Goal: Book appointment/travel/reservation

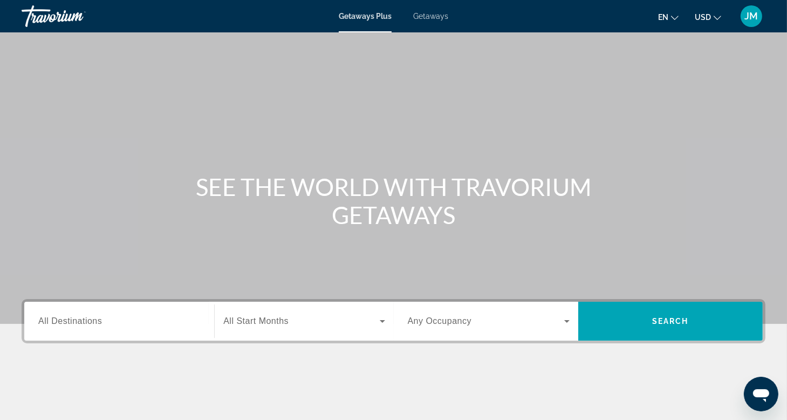
click at [57, 197] on div "SEE THE WORLD WITH TRAVORIUM GETAWAYS" at bounding box center [393, 201] width 787 height 56
click at [432, 16] on span "Getaways" at bounding box center [430, 16] width 35 height 9
click at [67, 319] on span "All Destinations" at bounding box center [70, 320] width 64 height 9
click at [67, 319] on input "Destination All Destinations" at bounding box center [119, 321] width 162 height 13
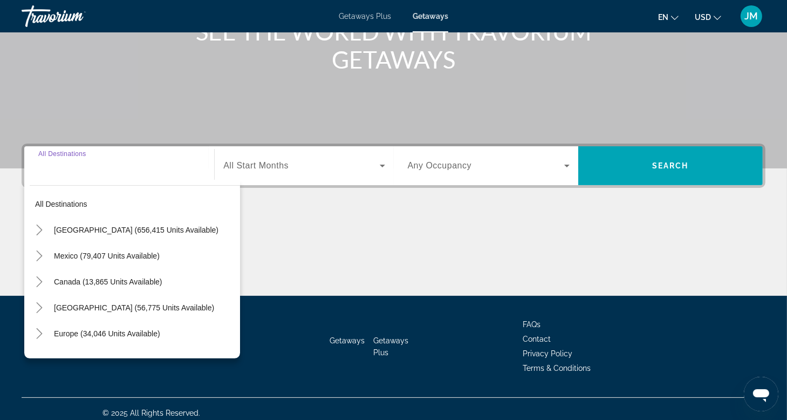
scroll to position [164, 0]
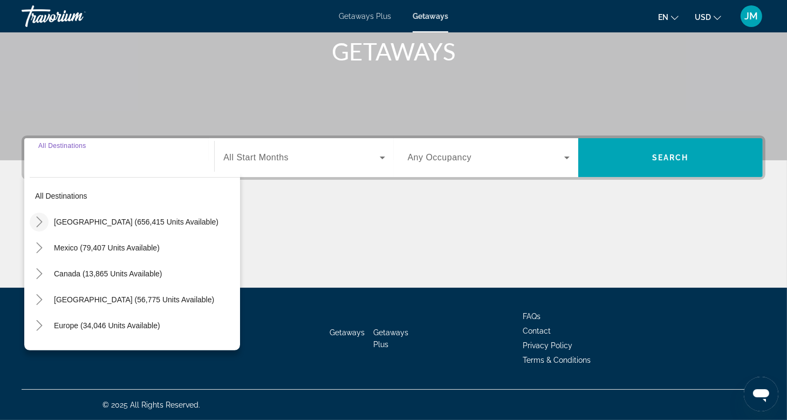
click at [39, 223] on icon "Toggle United States (656,415 units available)" at bounding box center [39, 221] width 6 height 11
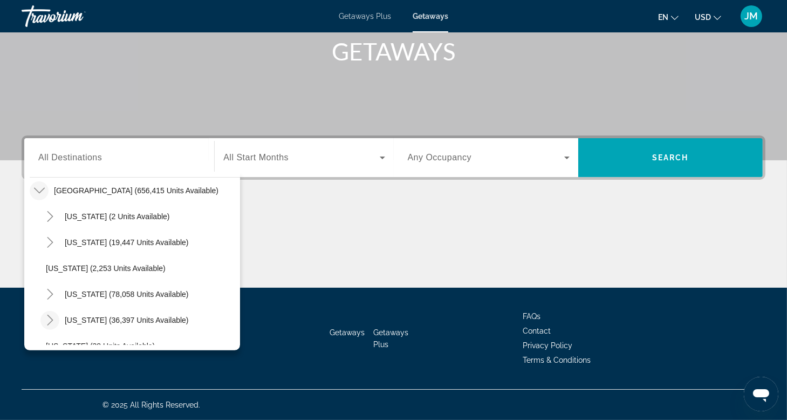
click at [52, 320] on icon "Toggle Colorado (36,397 units available)" at bounding box center [50, 320] width 6 height 11
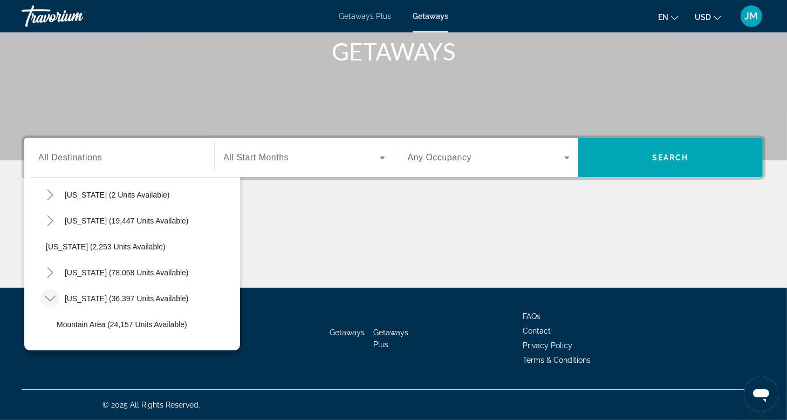
scroll to position [96, 0]
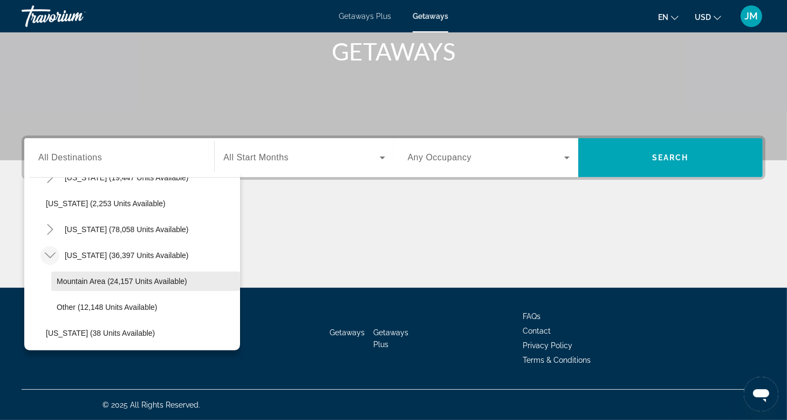
click at [81, 280] on span "Mountain Area (24,157 units available)" at bounding box center [122, 281] width 131 height 9
type input "**********"
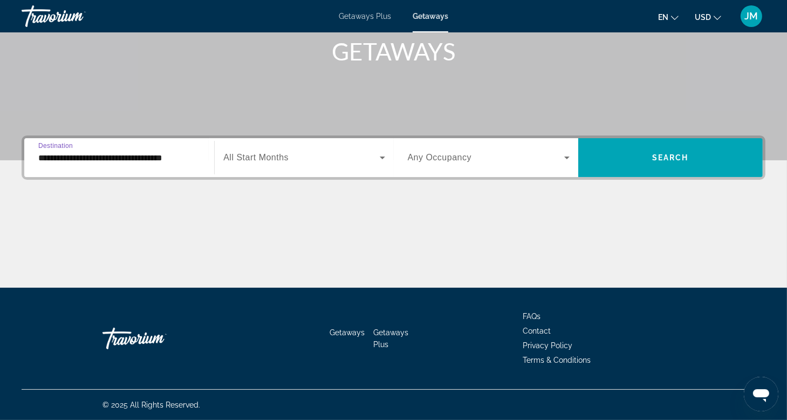
click at [567, 160] on icon "Search widget" at bounding box center [567, 157] width 13 height 13
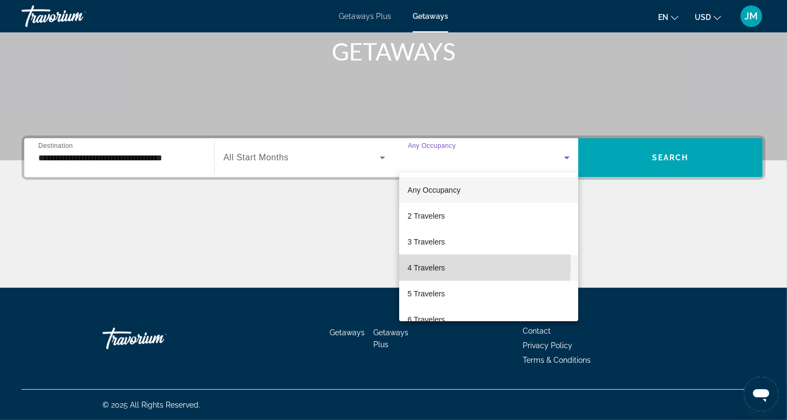
click at [425, 264] on span "4 Travelers" at bounding box center [426, 267] width 37 height 13
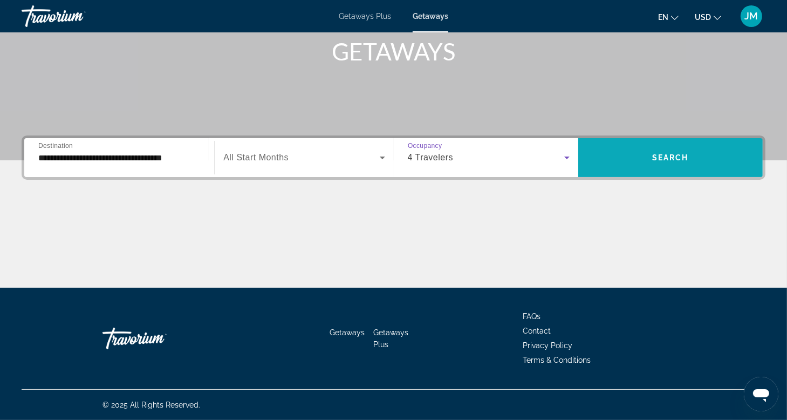
click at [669, 156] on span "Search" at bounding box center [670, 157] width 37 height 9
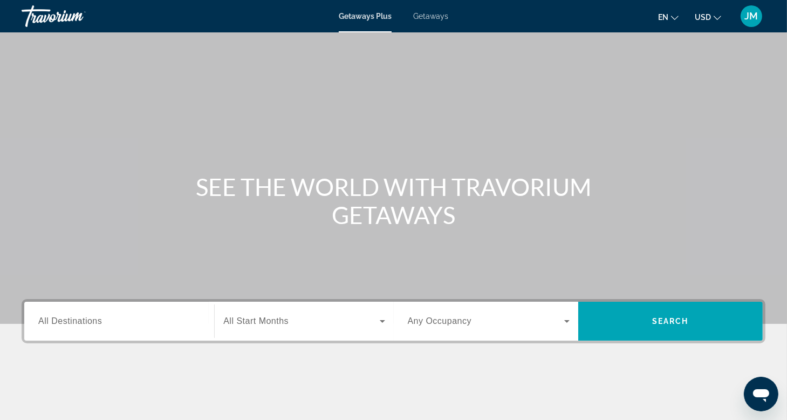
click at [47, 319] on span "All Destinations" at bounding box center [70, 320] width 64 height 9
click at [47, 319] on input "Destination All Destinations" at bounding box center [119, 321] width 162 height 13
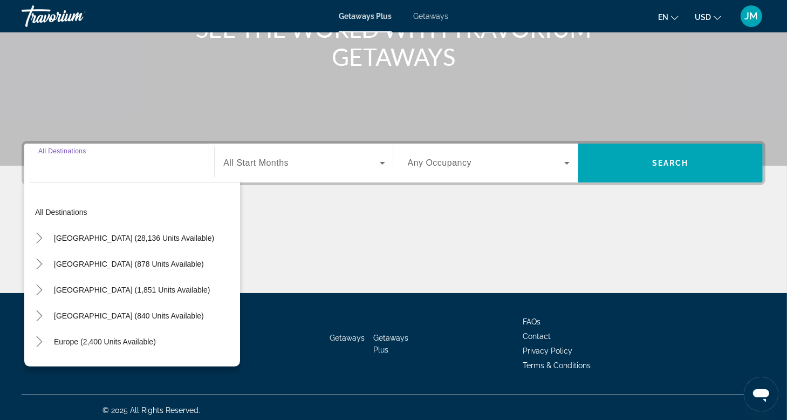
scroll to position [164, 0]
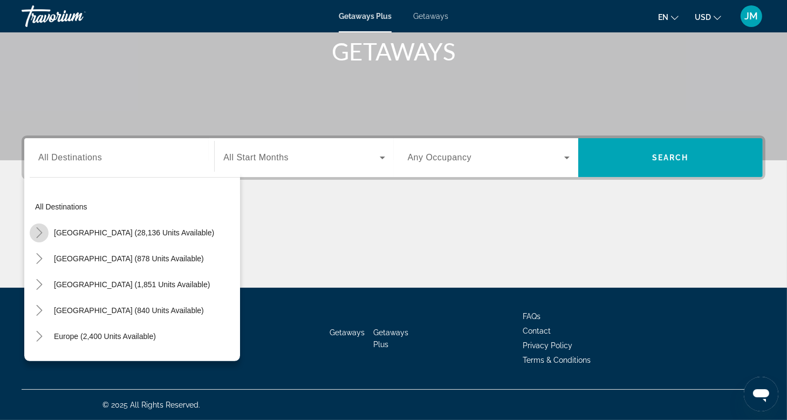
click at [39, 229] on icon "Toggle United States (28,136 units available)" at bounding box center [39, 232] width 11 height 11
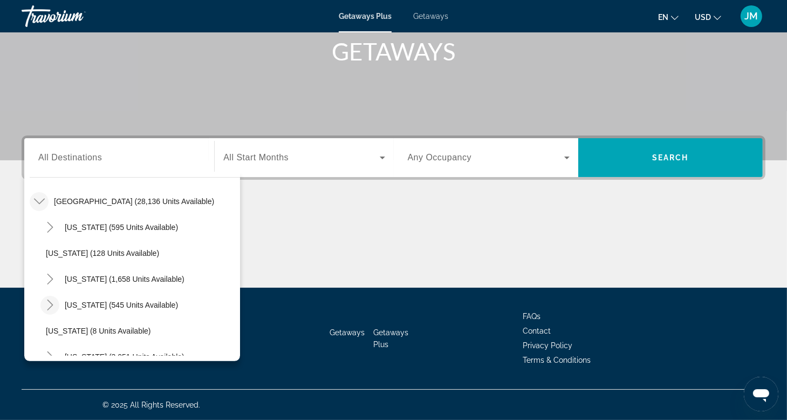
click at [51, 305] on icon "Toggle Colorado (545 units available)" at bounding box center [50, 305] width 11 height 11
click at [92, 331] on span "Mountain Area (512 units available)" at bounding box center [117, 330] width 120 height 9
type input "**********"
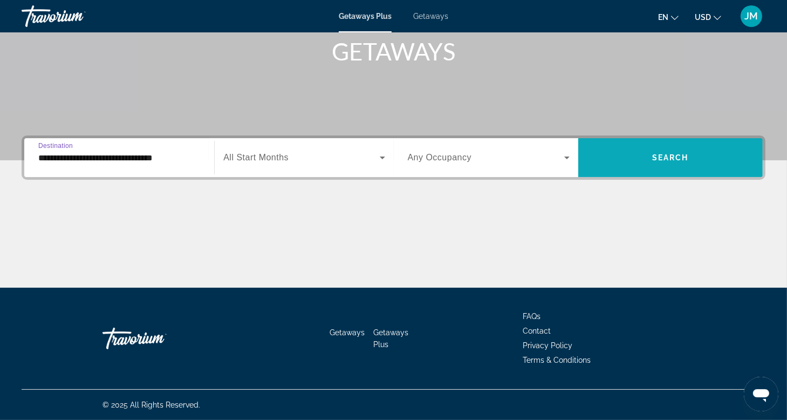
click at [665, 152] on span "Search widget" at bounding box center [671, 158] width 185 height 26
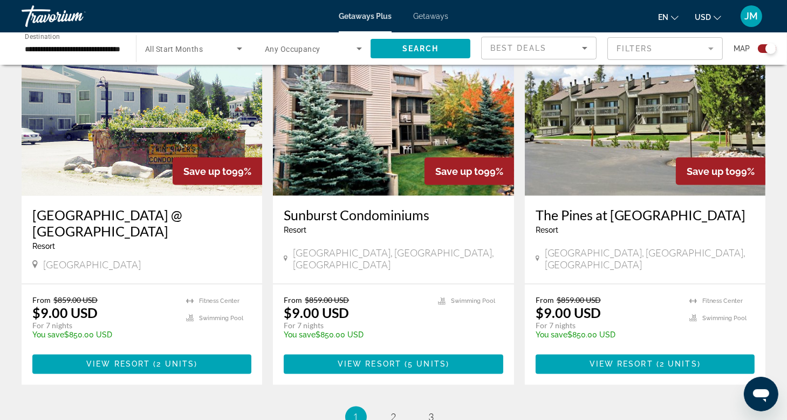
scroll to position [1644, 0]
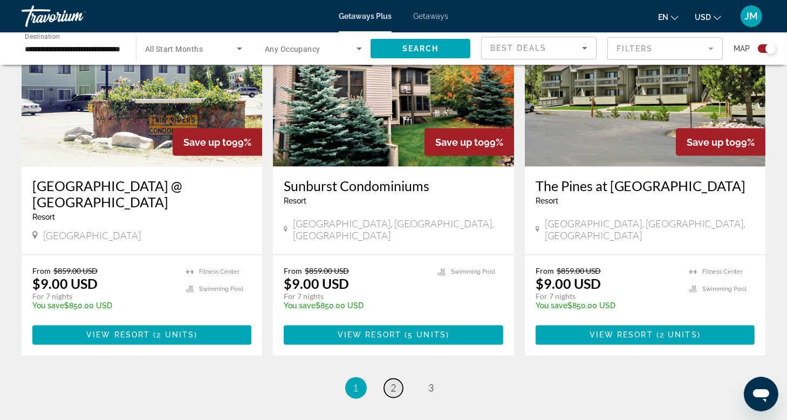
click at [393, 382] on span "2" at bounding box center [393, 388] width 5 height 12
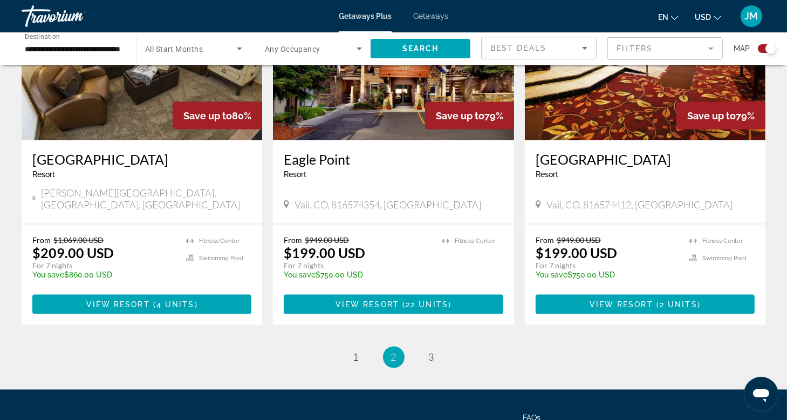
scroll to position [1709, 0]
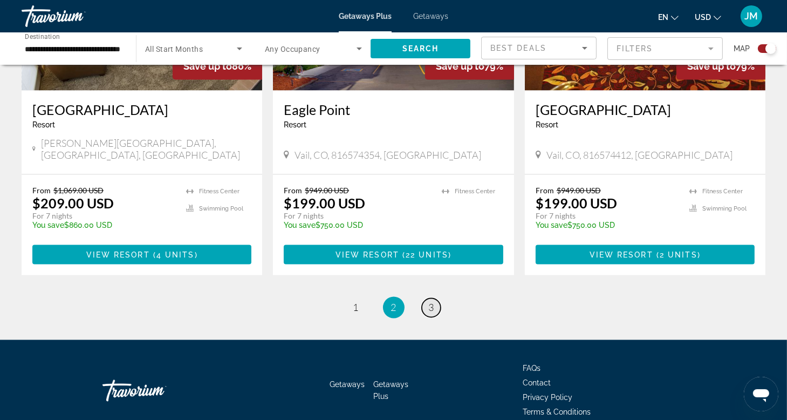
click at [430, 302] on span "3" at bounding box center [431, 308] width 5 height 12
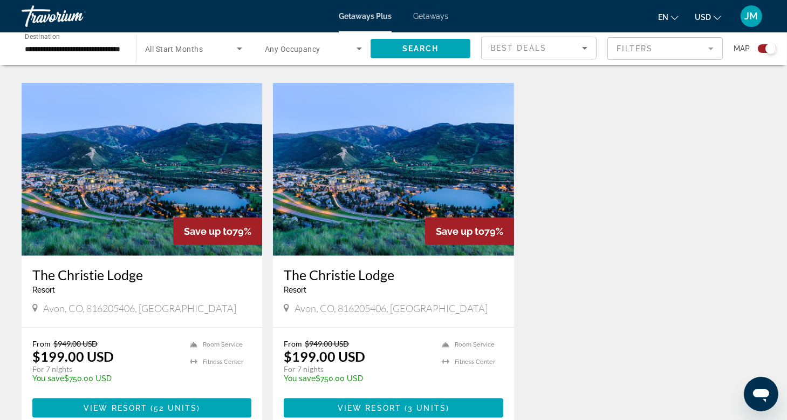
scroll to position [1211, 0]
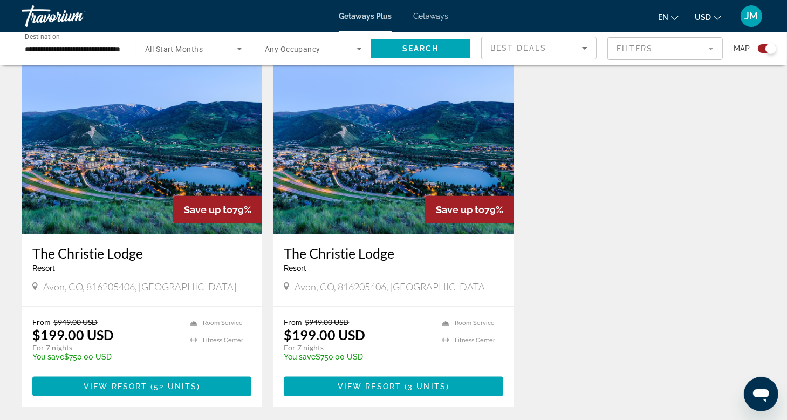
click at [430, 15] on span "Getaways" at bounding box center [430, 16] width 35 height 9
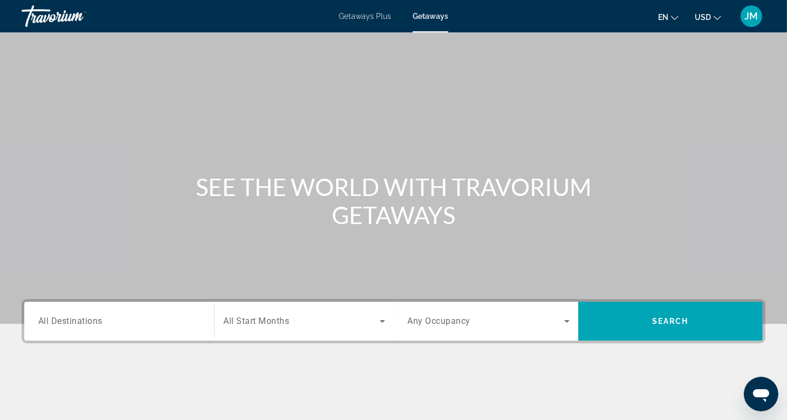
click at [38, 321] on span "All Destinations" at bounding box center [70, 321] width 64 height 10
click at [38, 321] on input "Destination All Destinations" at bounding box center [119, 321] width 162 height 13
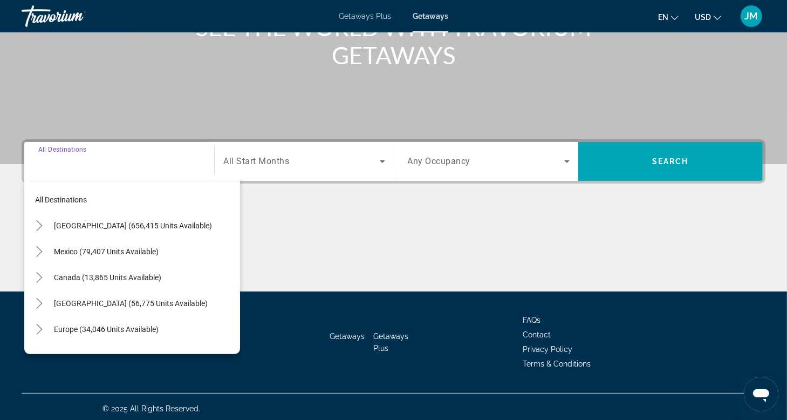
scroll to position [164, 0]
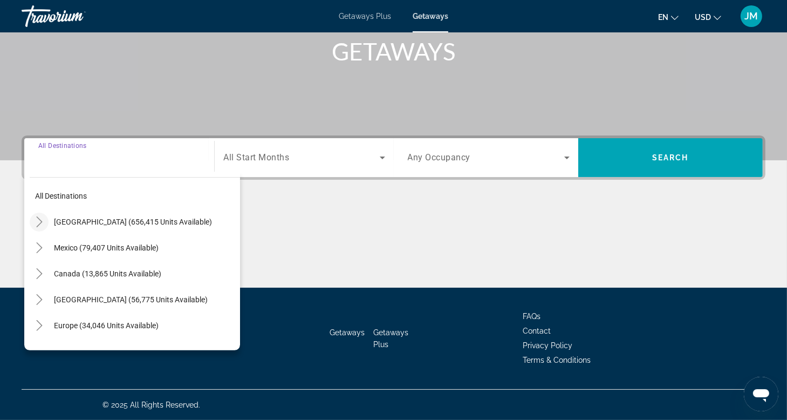
click at [39, 219] on icon "Toggle United States (656,415 units available)" at bounding box center [39, 221] width 6 height 11
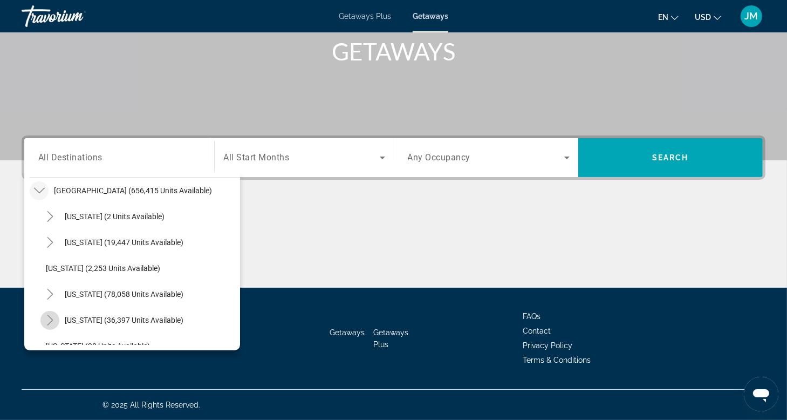
click at [50, 322] on icon "Toggle Colorado (36,397 units available)" at bounding box center [50, 320] width 6 height 11
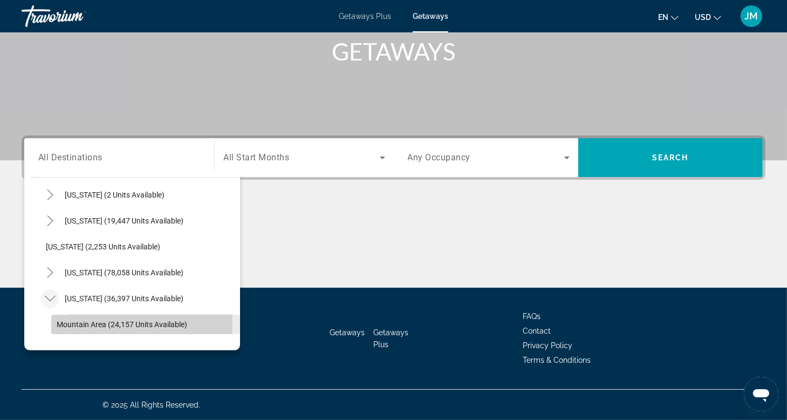
click at [82, 322] on span "Mountain Area (24,157 units available)" at bounding box center [122, 324] width 131 height 9
type input "**********"
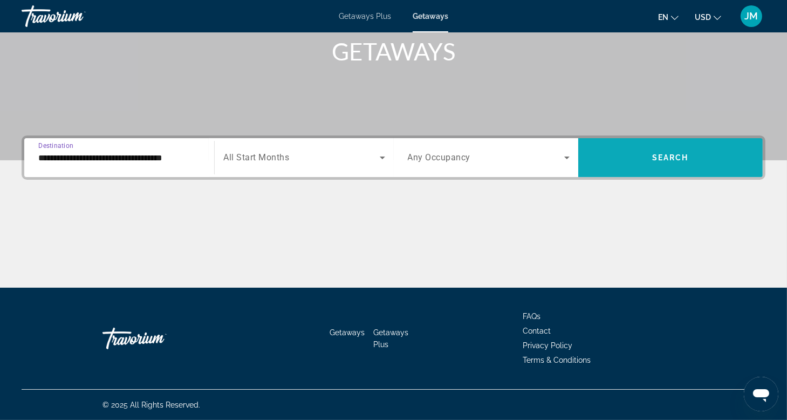
click at [665, 158] on span "Search" at bounding box center [670, 157] width 37 height 9
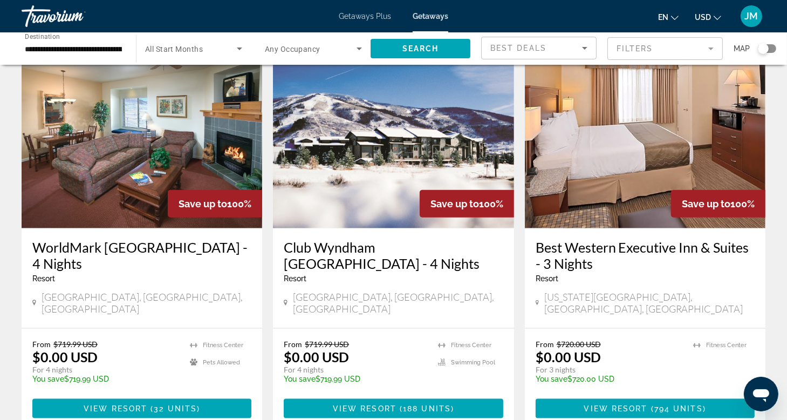
scroll to position [1276, 0]
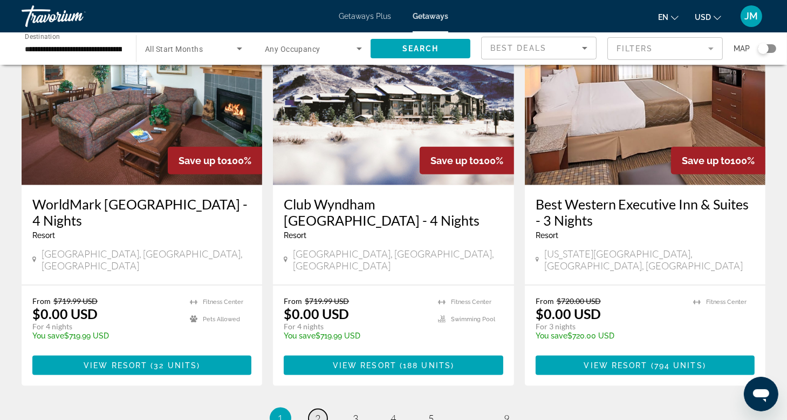
click at [319, 412] on span "2" at bounding box center [318, 418] width 5 height 12
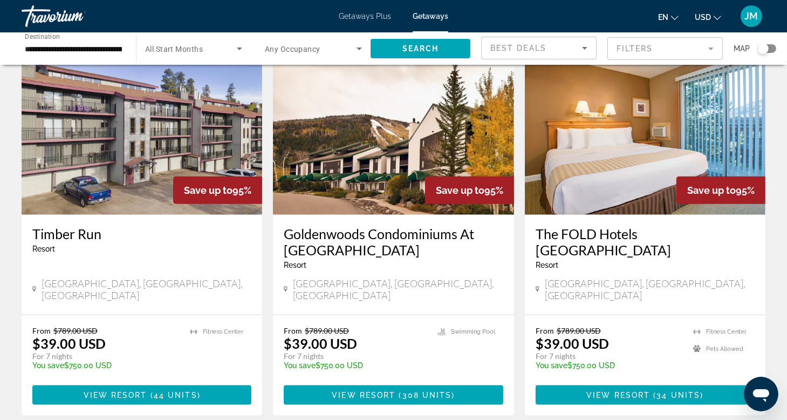
scroll to position [1284, 0]
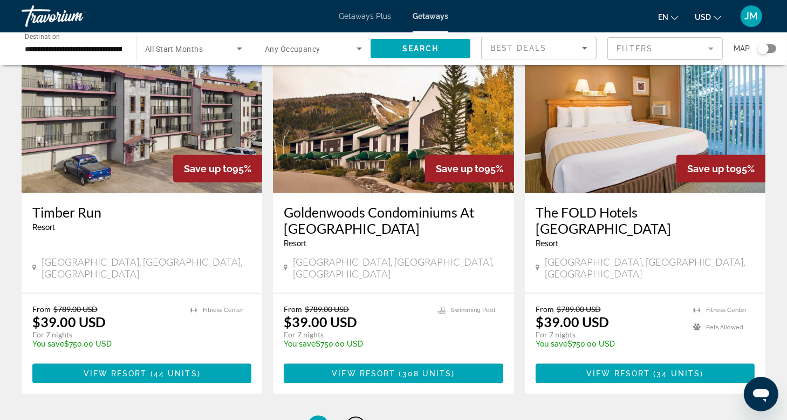
click at [358, 419] on span "3" at bounding box center [355, 426] width 5 height 12
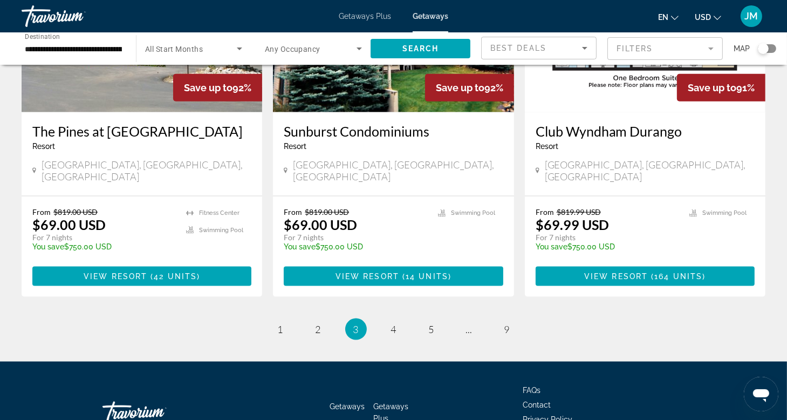
scroll to position [1359, 0]
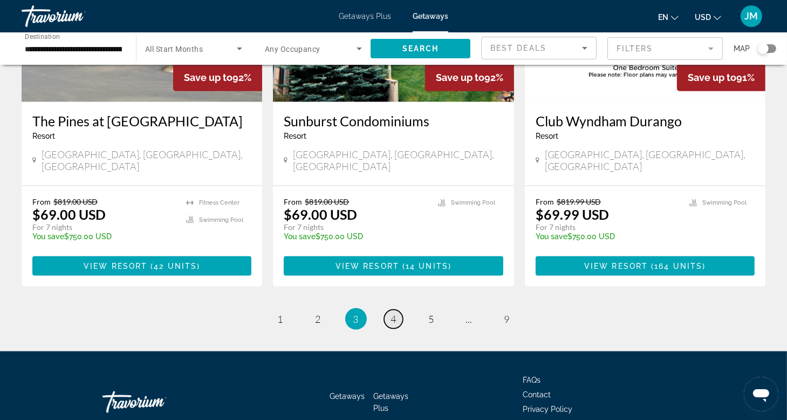
click at [395, 313] on span "4" at bounding box center [393, 319] width 5 height 12
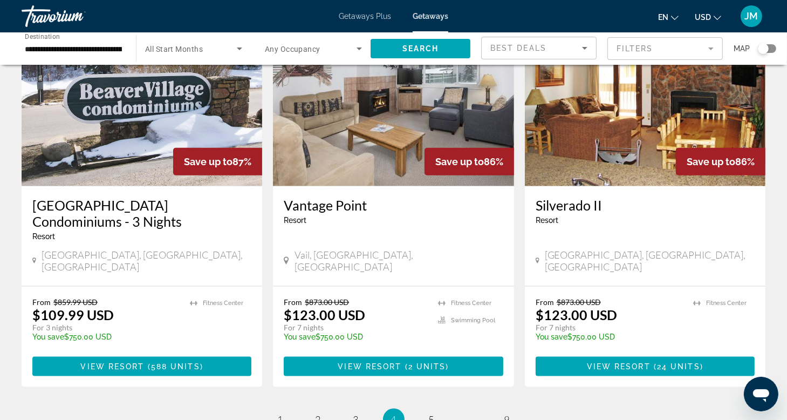
scroll to position [1327, 0]
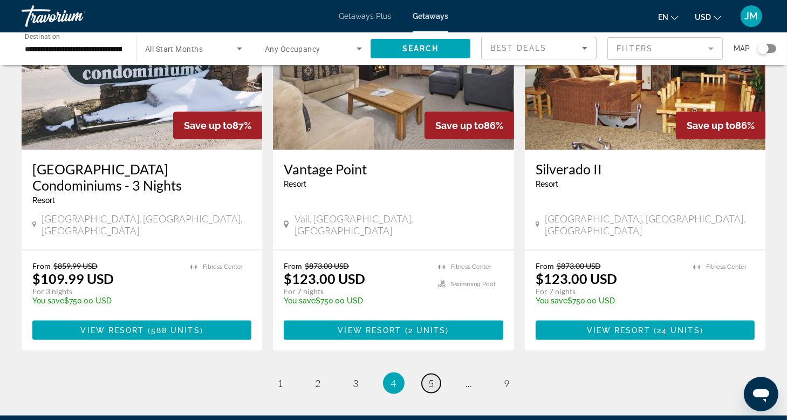
click at [427, 374] on link "page 5" at bounding box center [431, 383] width 19 height 19
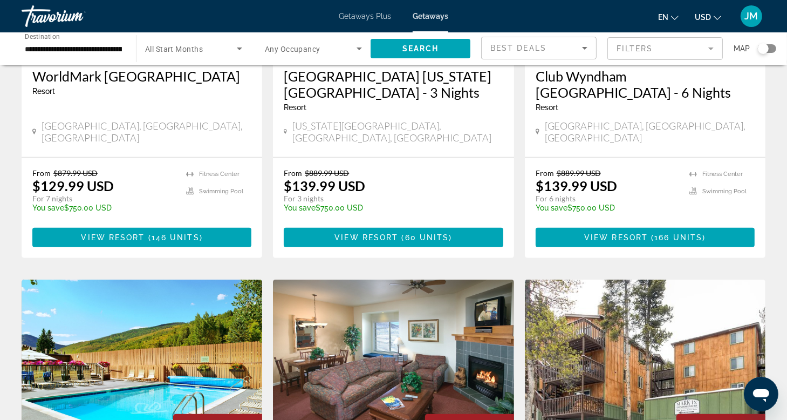
scroll to position [642, 0]
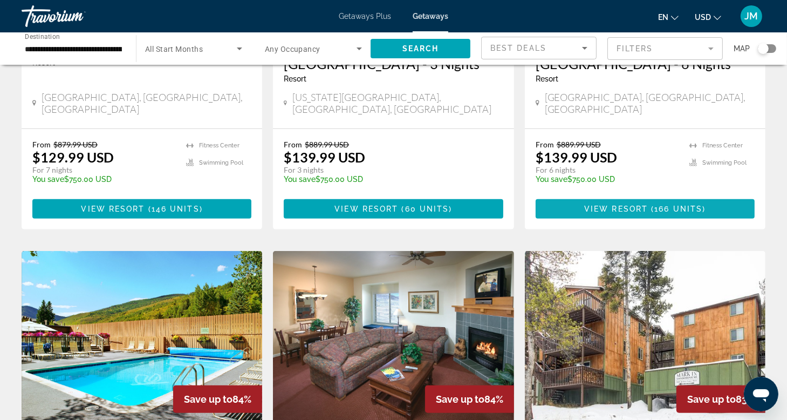
click at [636, 205] on span "View Resort" at bounding box center [616, 209] width 64 height 9
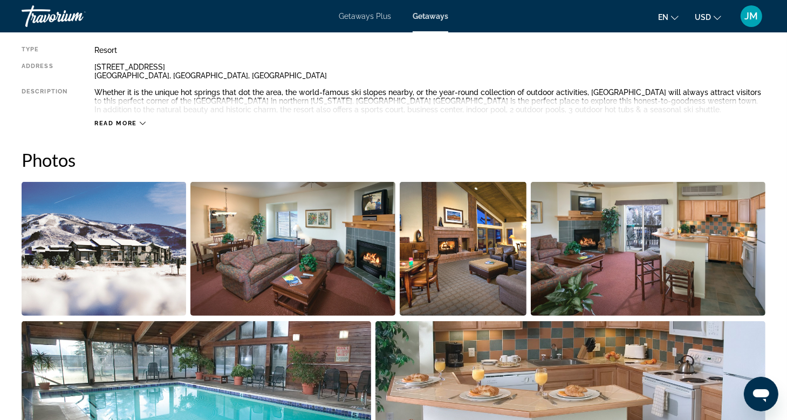
scroll to position [468, 0]
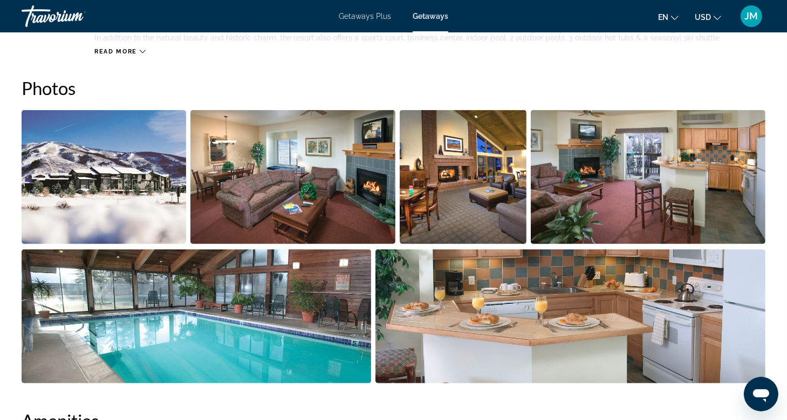
click at [114, 171] on img "Open full-screen image slider" at bounding box center [104, 177] width 165 height 134
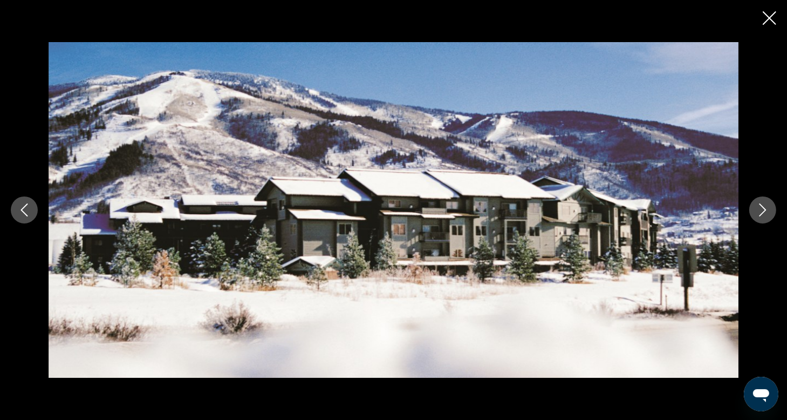
click at [765, 209] on icon "Next image" at bounding box center [763, 209] width 7 height 13
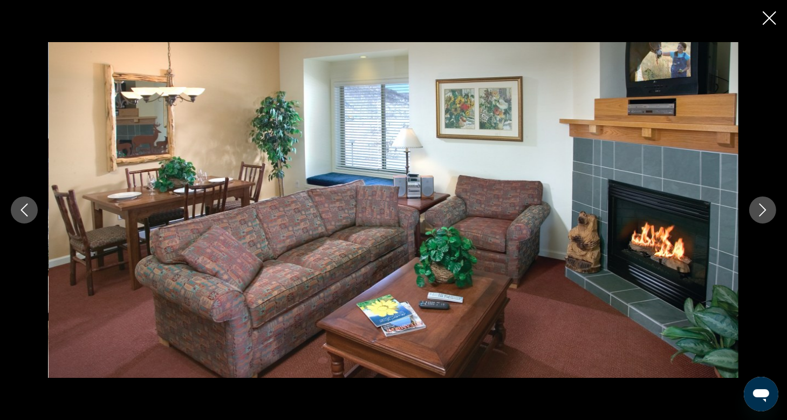
click at [765, 209] on icon "Next image" at bounding box center [763, 209] width 7 height 13
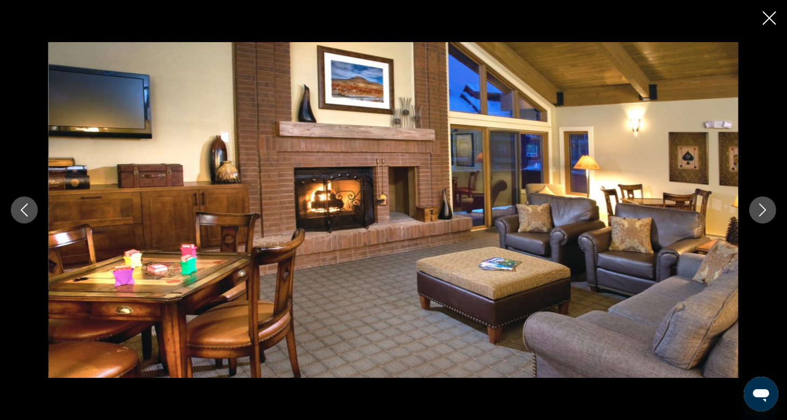
click at [765, 209] on icon "Next image" at bounding box center [763, 209] width 7 height 13
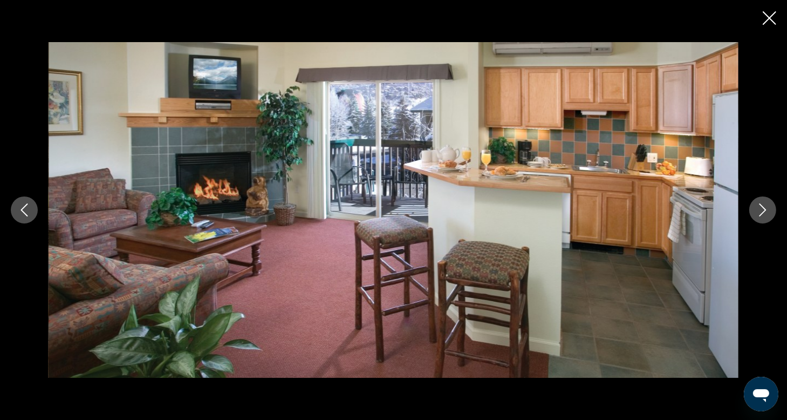
click at [765, 209] on icon "Next image" at bounding box center [763, 209] width 7 height 13
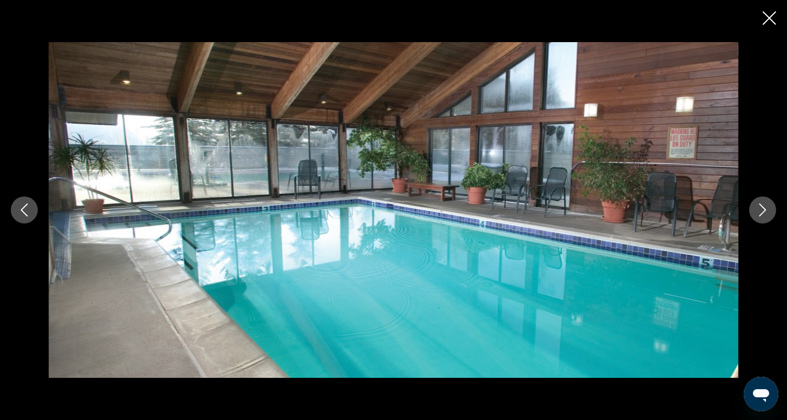
click at [765, 209] on icon "Next image" at bounding box center [763, 209] width 7 height 13
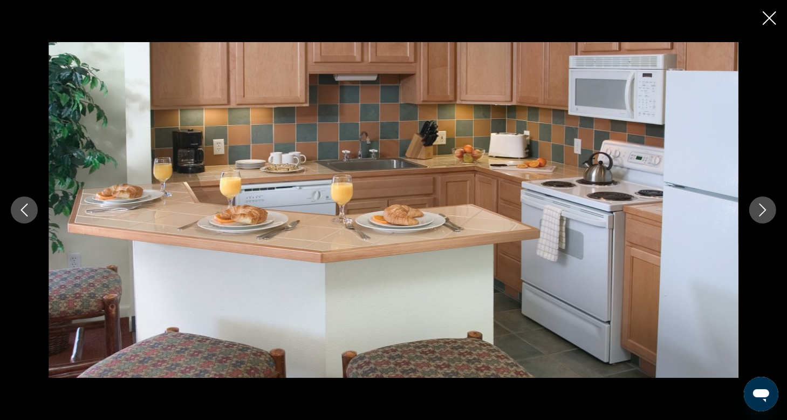
click at [765, 209] on icon "Next image" at bounding box center [763, 209] width 7 height 13
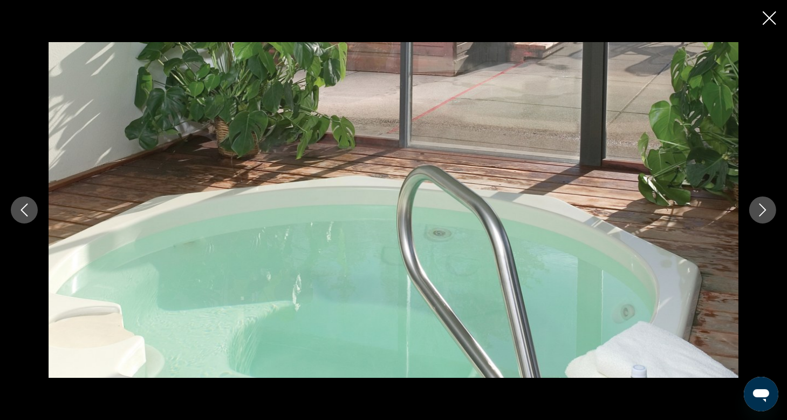
click at [765, 209] on icon "Next image" at bounding box center [763, 209] width 7 height 13
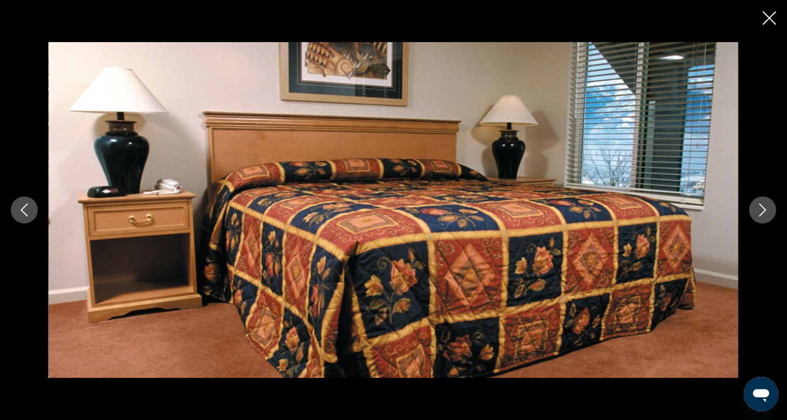
click at [765, 209] on icon "Next image" at bounding box center [763, 209] width 7 height 13
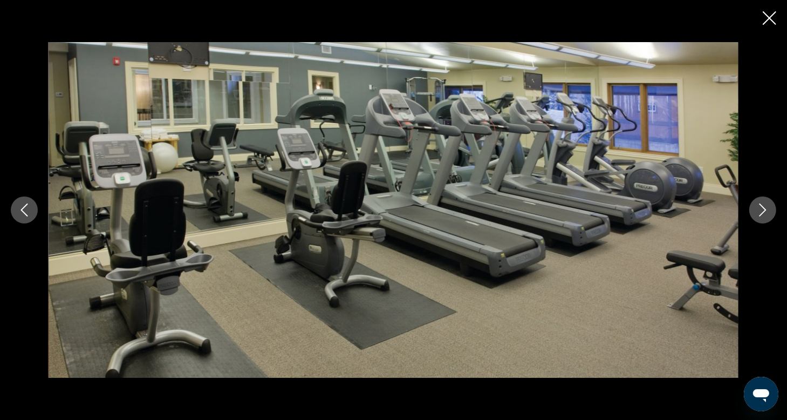
click at [765, 209] on icon "Next image" at bounding box center [763, 209] width 7 height 13
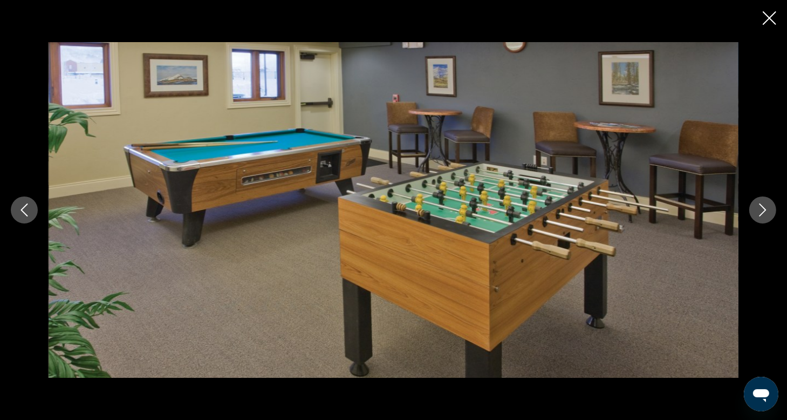
click at [765, 209] on icon "Next image" at bounding box center [763, 209] width 7 height 13
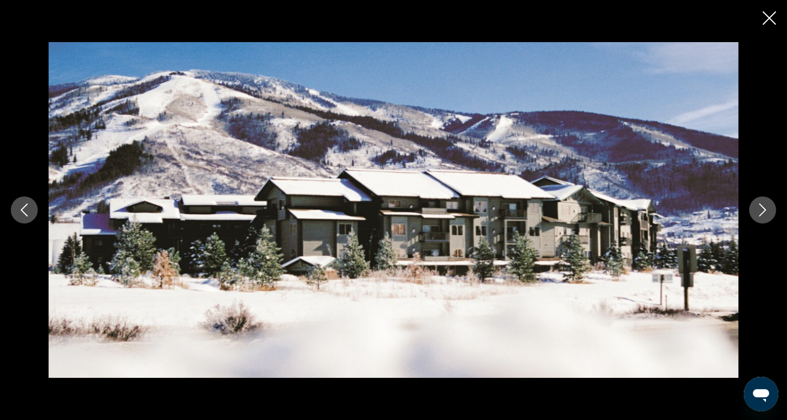
click at [771, 19] on icon "Close slideshow" at bounding box center [769, 17] width 13 height 13
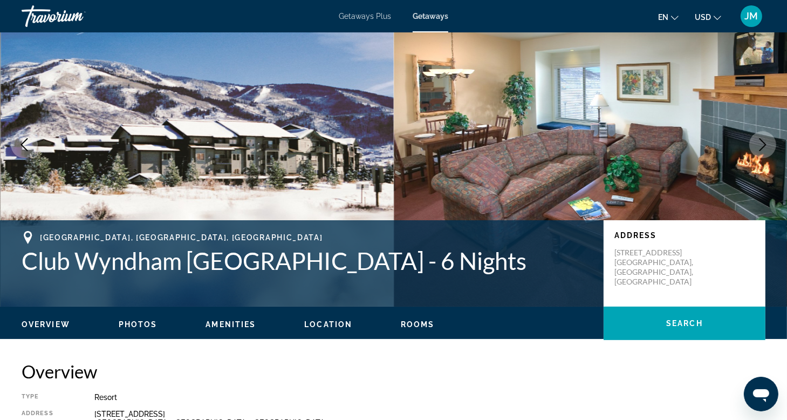
scroll to position [0, 0]
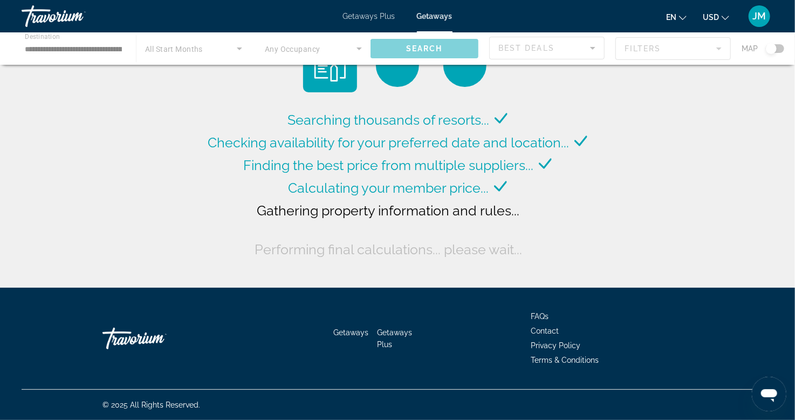
click at [358, 50] on div "Main content" at bounding box center [397, 48] width 795 height 32
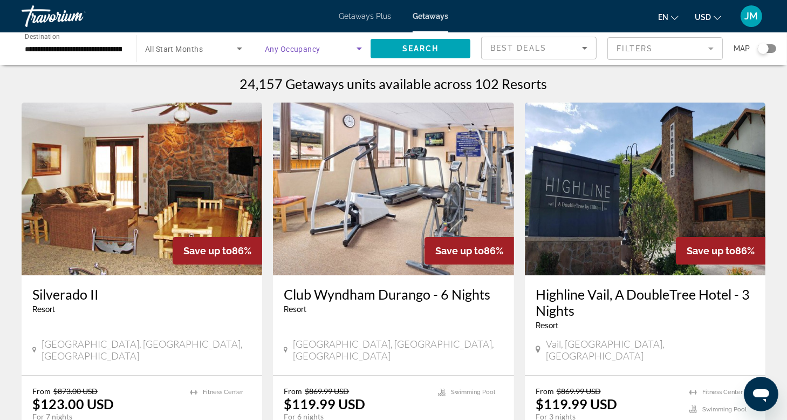
click at [358, 49] on icon "Search widget" at bounding box center [359, 48] width 13 height 13
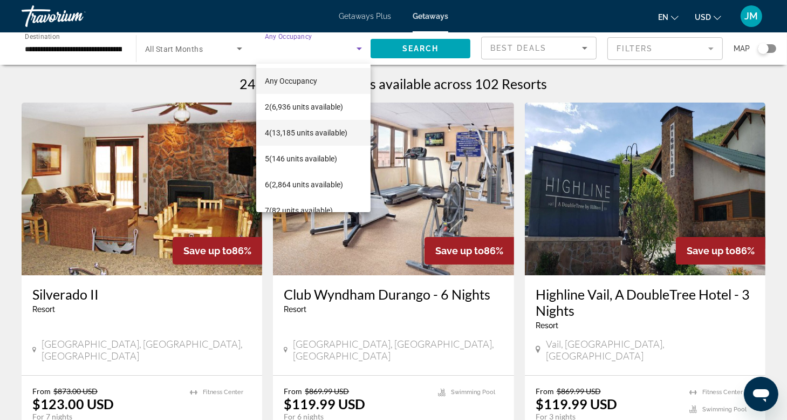
click at [295, 132] on span "4 (13,185 units available)" at bounding box center [306, 132] width 83 height 13
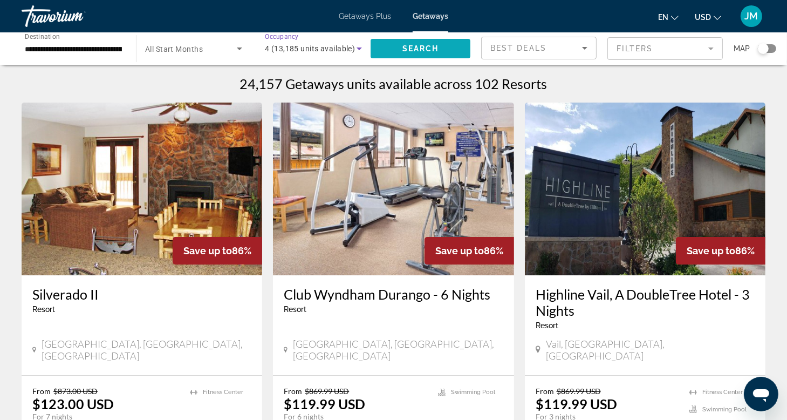
click at [423, 46] on span "Search" at bounding box center [421, 48] width 37 height 9
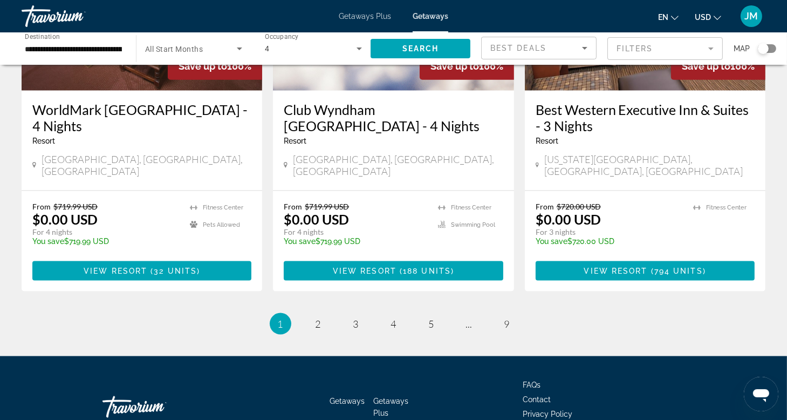
scroll to position [1391, 0]
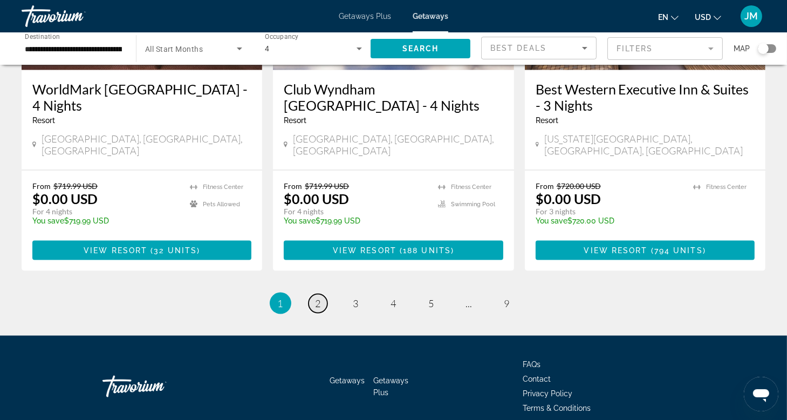
click at [319, 297] on span "2" at bounding box center [318, 303] width 5 height 12
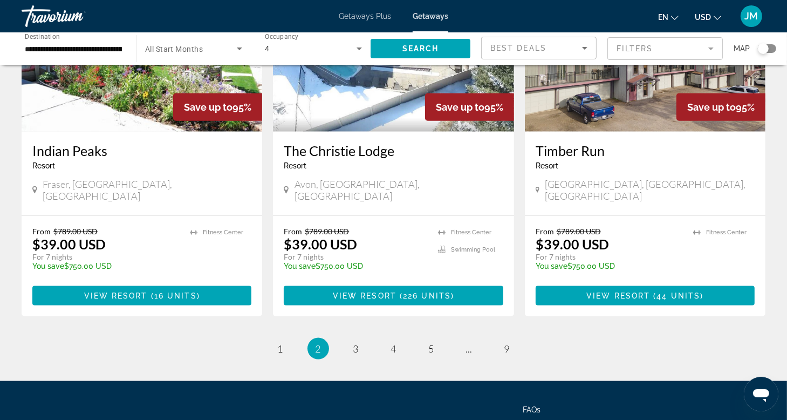
scroll to position [1375, 0]
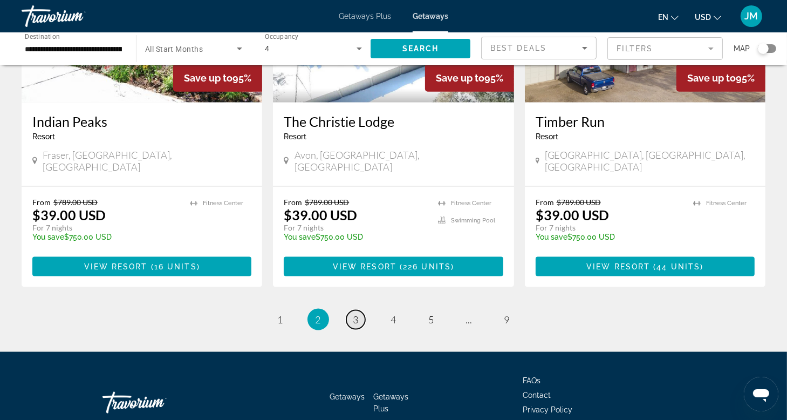
click at [355, 314] on span "3" at bounding box center [355, 320] width 5 height 12
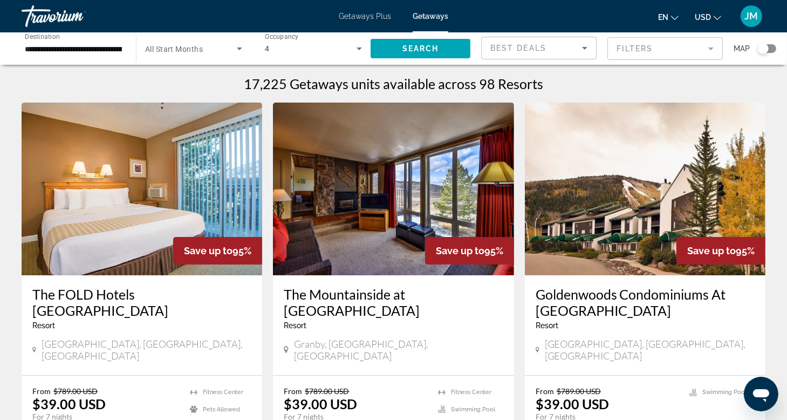
click at [355, 256] on img "Main content" at bounding box center [393, 189] width 241 height 173
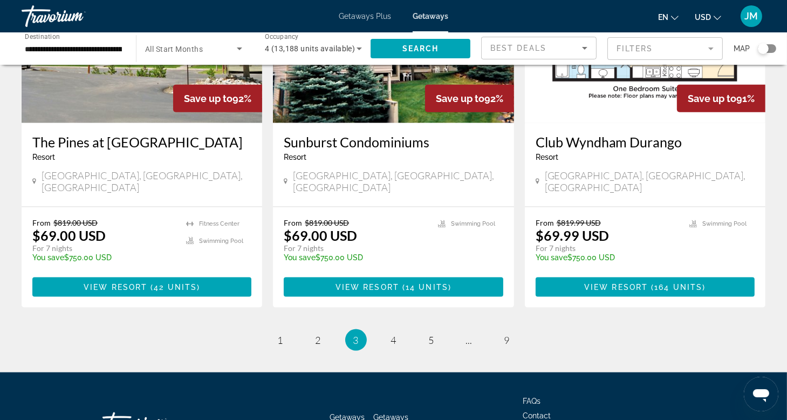
scroll to position [1359, 0]
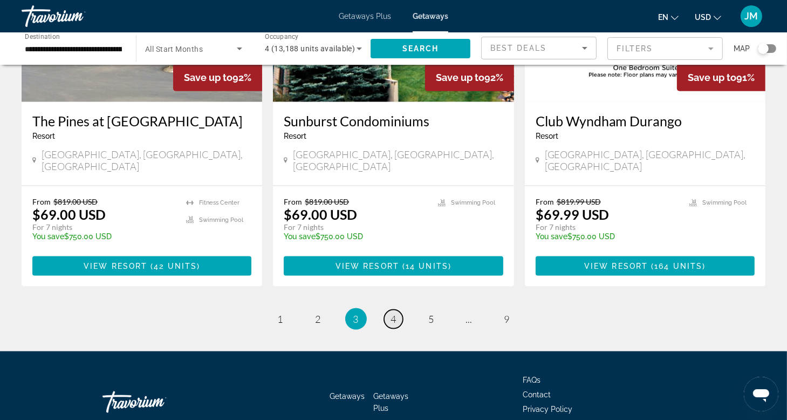
click at [393, 313] on span "4" at bounding box center [393, 319] width 5 height 12
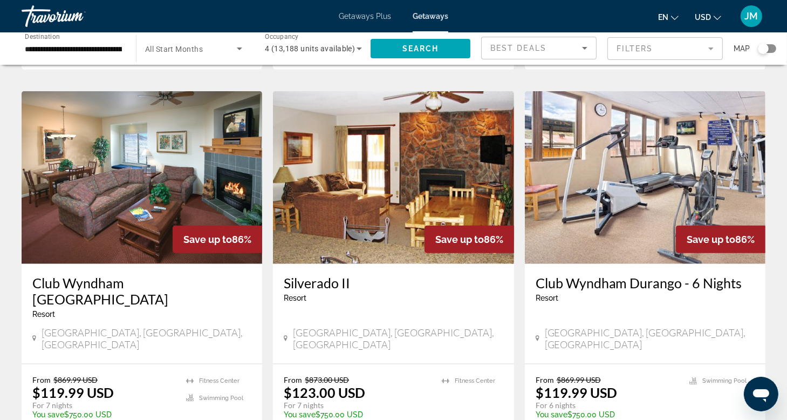
scroll to position [1255, 0]
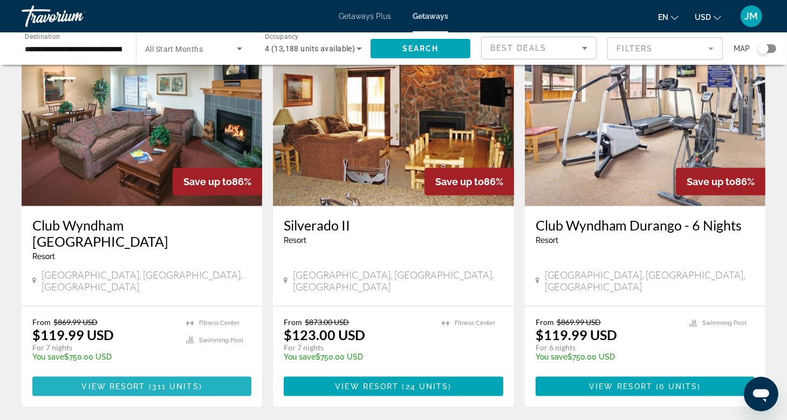
click at [135, 382] on span "View Resort" at bounding box center [113, 386] width 64 height 9
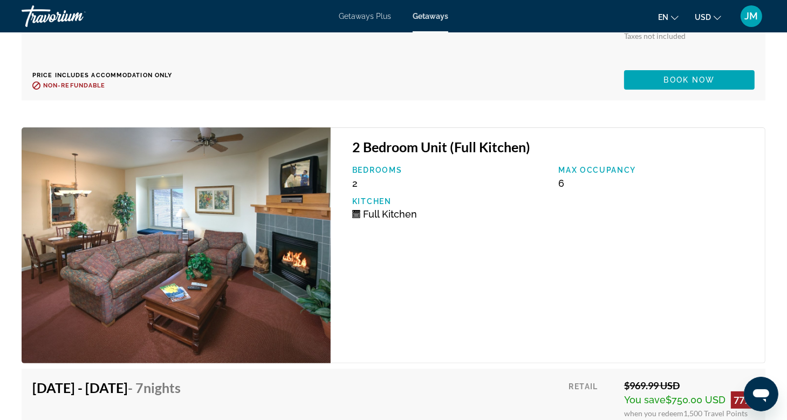
scroll to position [8028, 0]
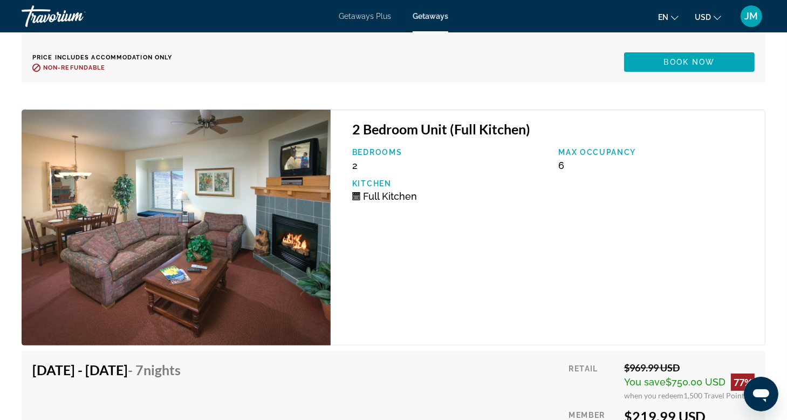
drag, startPoint x: 780, startPoint y: 234, endPoint x: 787, endPoint y: 219, distance: 16.4
click at [787, 219] on div "Overview Type Resort All-Inclusive No All-Inclusive Address [STREET_ADDRESS] De…" at bounding box center [393, 336] width 787 height 15909
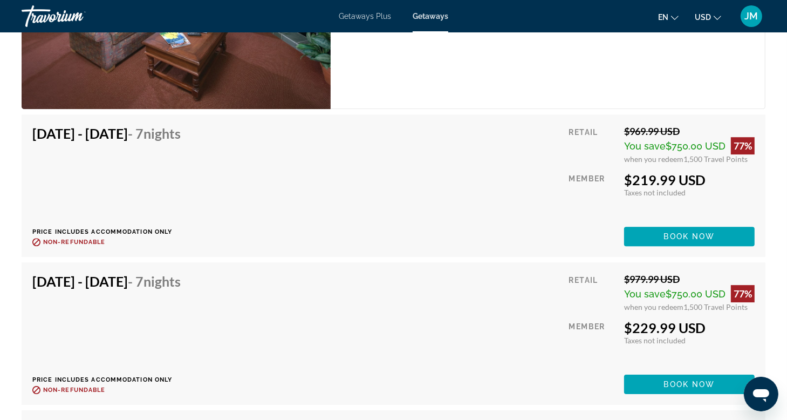
scroll to position [11059, 0]
